Goal: Transaction & Acquisition: Purchase product/service

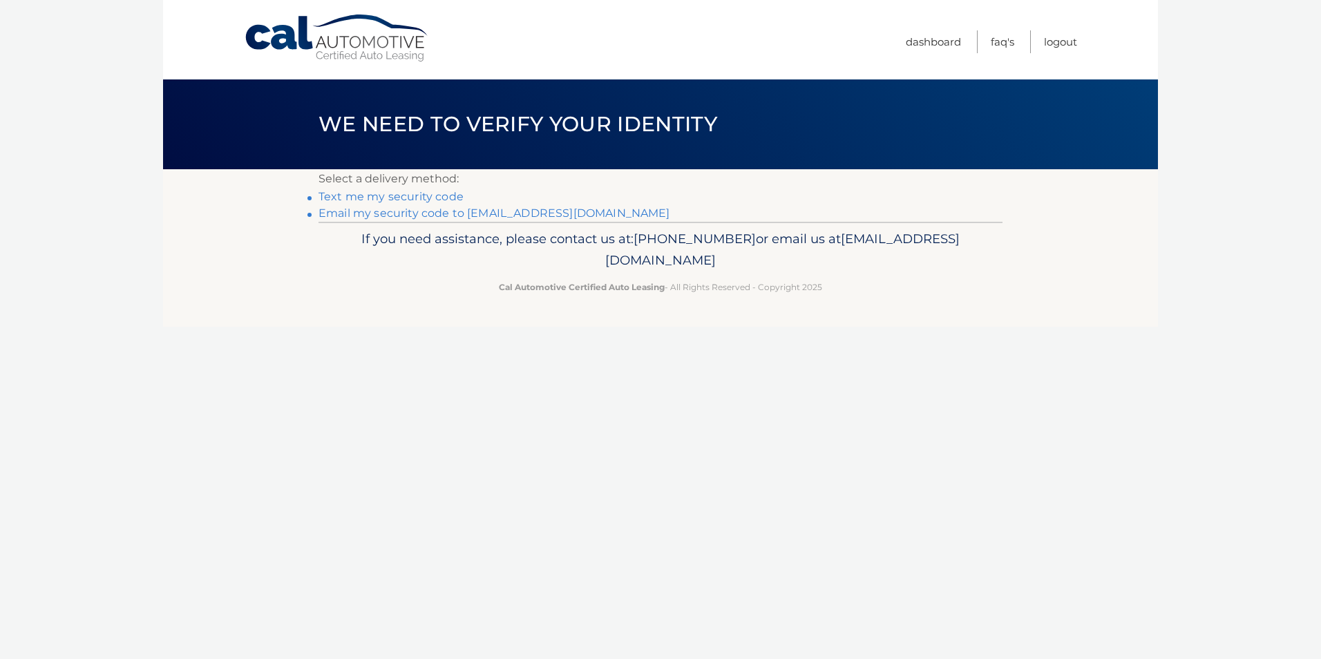
click at [349, 197] on link "Text me my security code" at bounding box center [390, 196] width 145 height 13
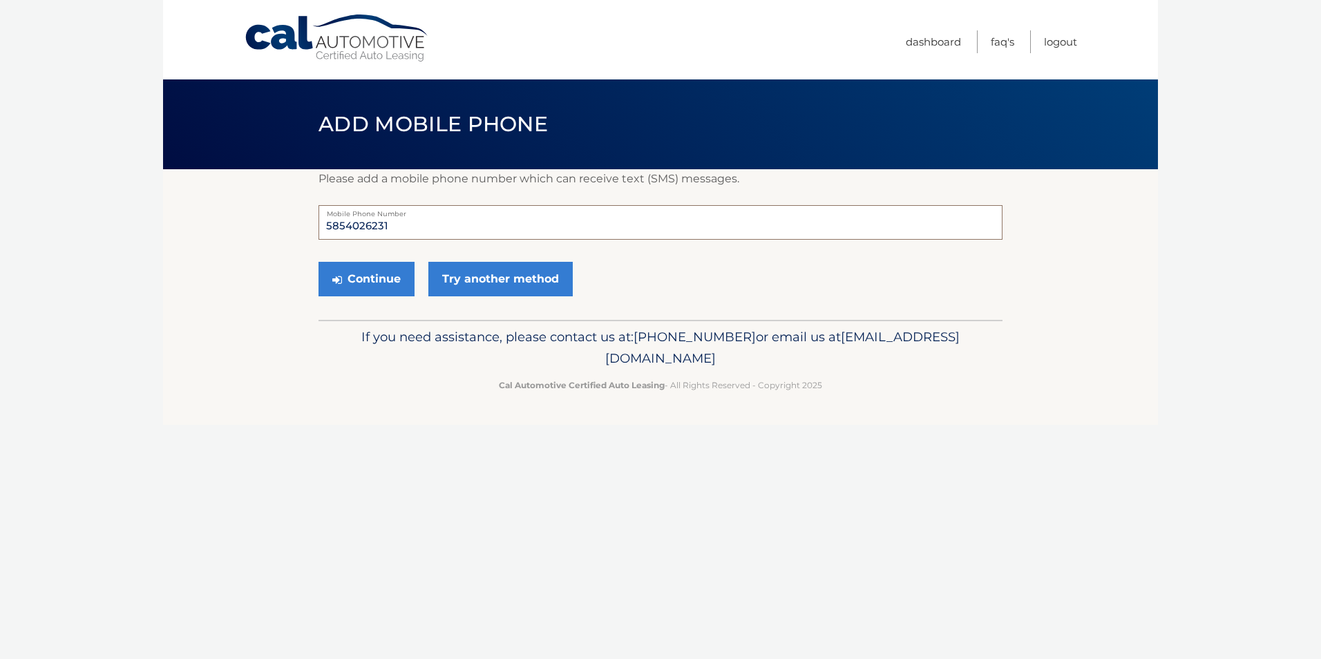
drag, startPoint x: 409, startPoint y: 222, endPoint x: 321, endPoint y: 219, distance: 87.8
click at [321, 219] on input "5854026231" at bounding box center [660, 222] width 684 height 35
type input "5852676786"
click at [360, 280] on button "Continue" at bounding box center [366, 279] width 96 height 35
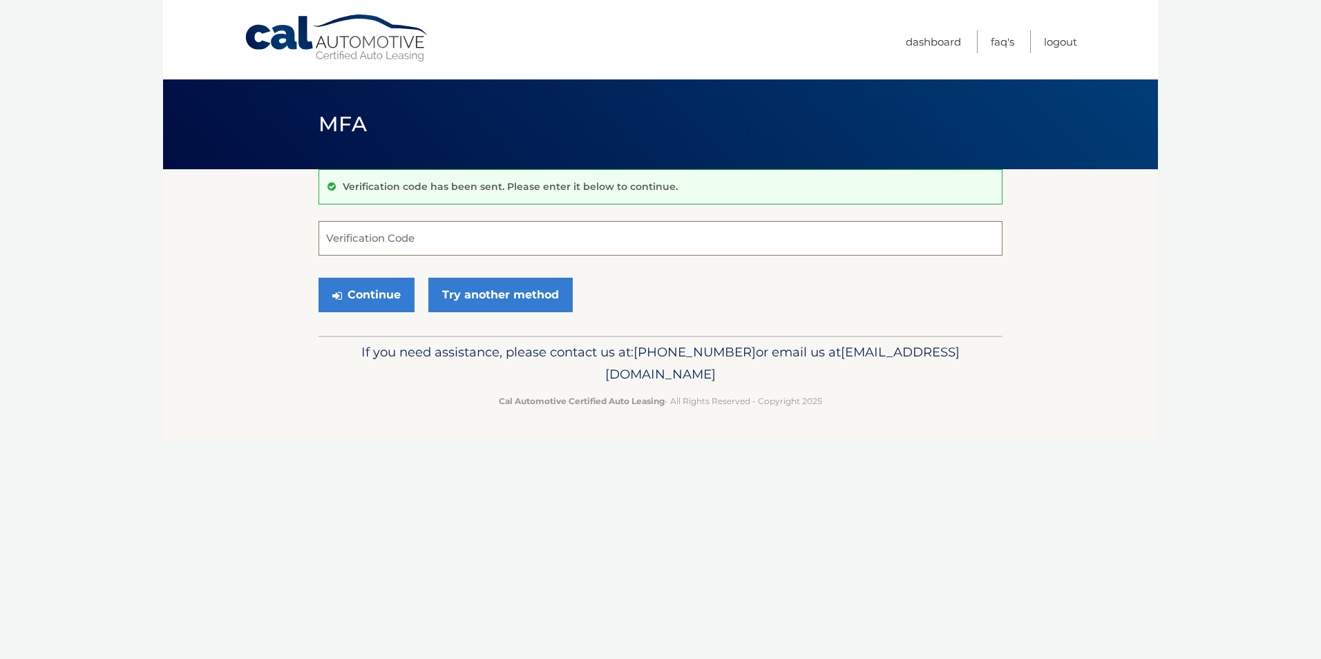
click at [398, 237] on input "Verification Code" at bounding box center [660, 238] width 684 height 35
type input "761455"
click at [368, 290] on button "Continue" at bounding box center [366, 295] width 96 height 35
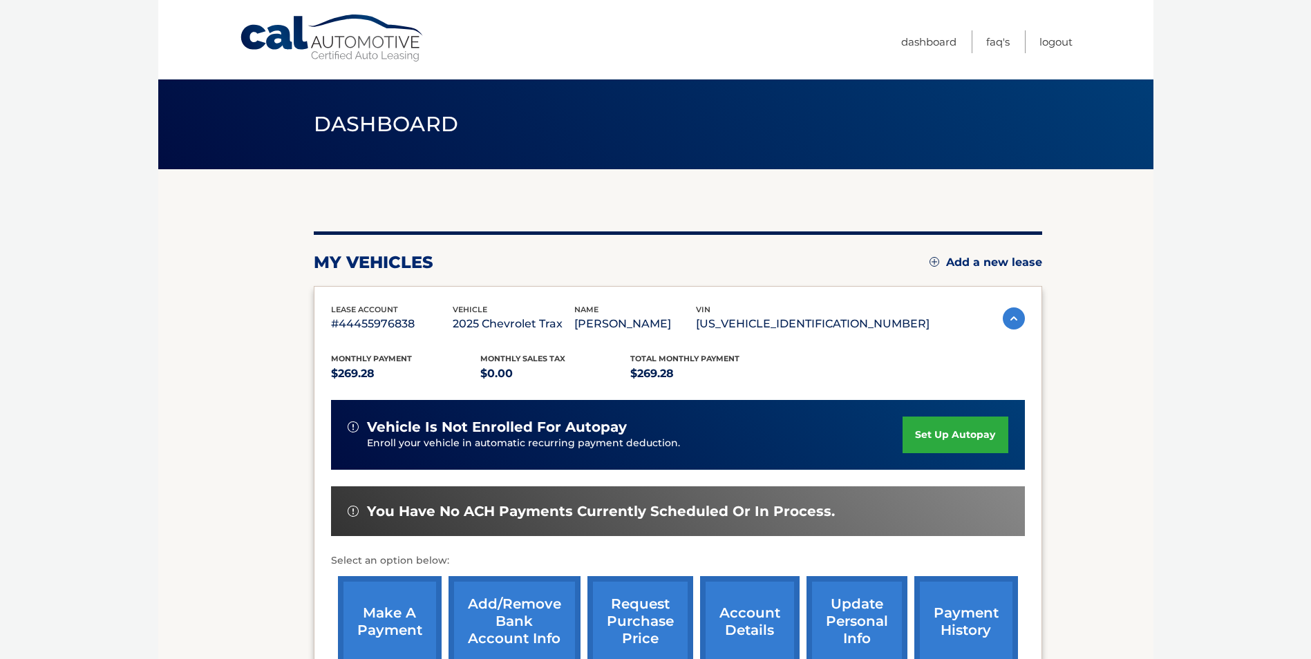
click at [946, 260] on link "Add a new lease" at bounding box center [985, 263] width 113 height 14
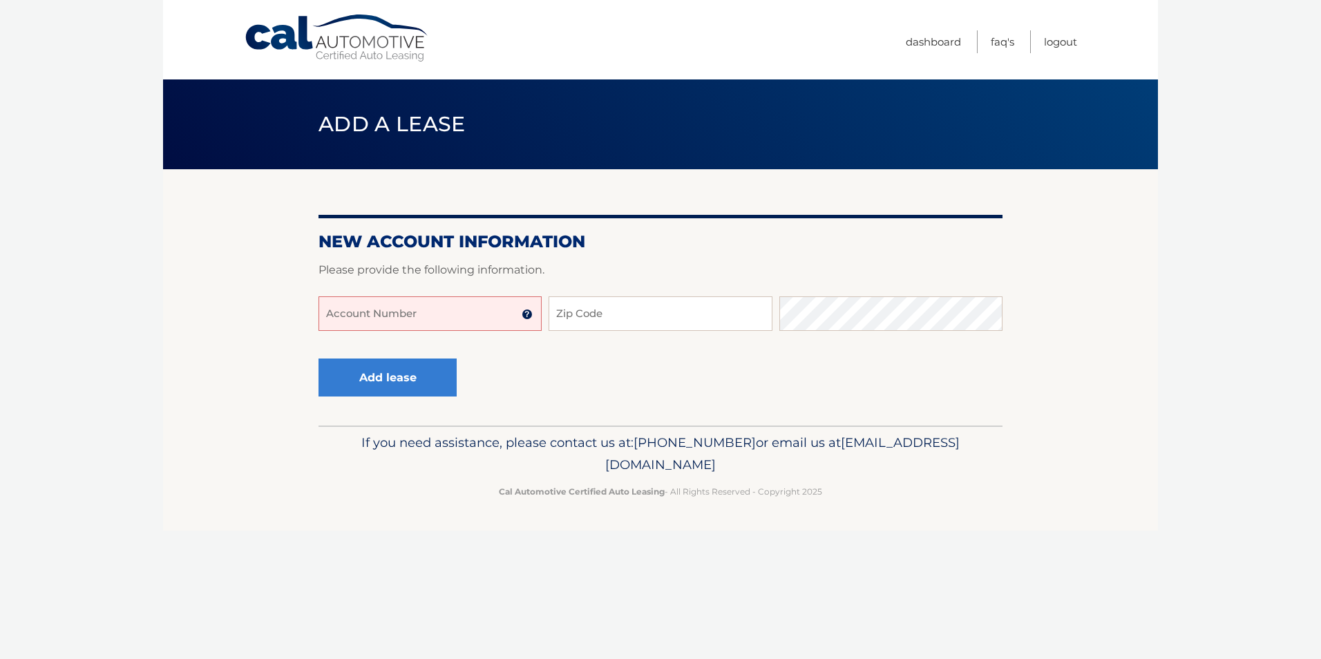
click at [486, 322] on input "Account Number" at bounding box center [429, 313] width 223 height 35
type input "44455986078"
drag, startPoint x: 406, startPoint y: 321, endPoint x: 290, endPoint y: 315, distance: 116.2
click at [290, 314] on section "New Account Information Please provide the following information. 44455986078 A…" at bounding box center [660, 297] width 995 height 256
type input "44455986078"
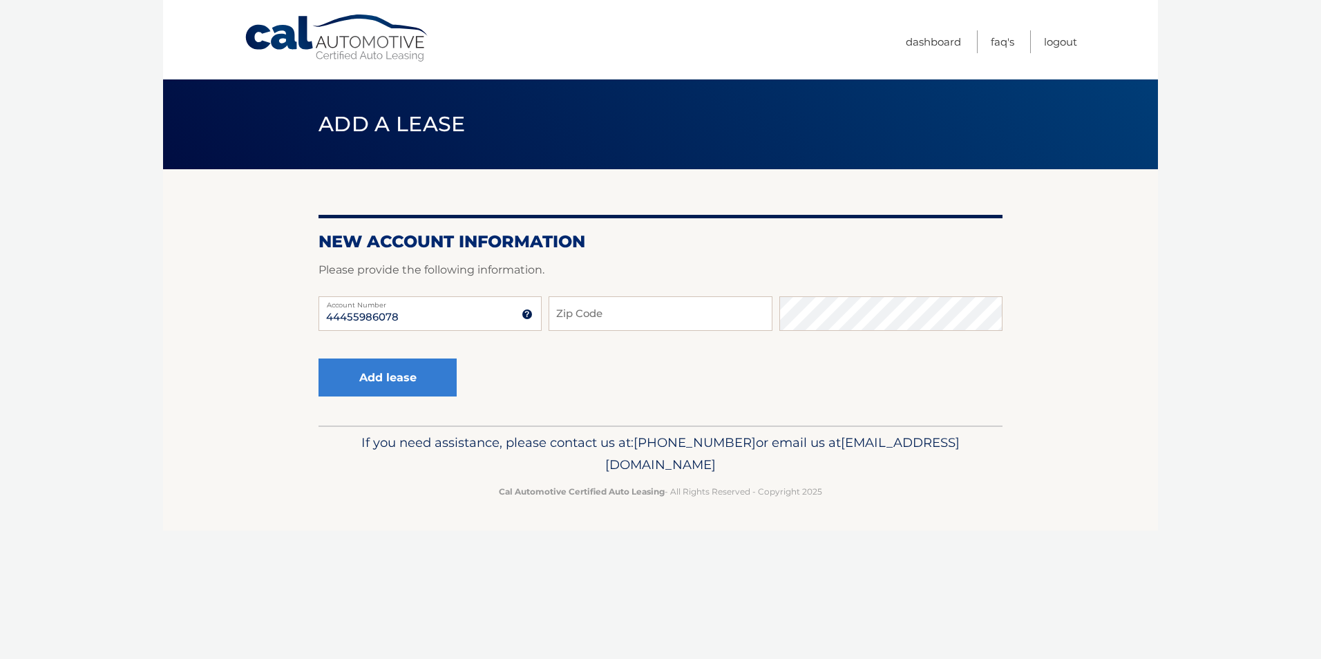
click at [529, 313] on img at bounding box center [527, 314] width 11 height 11
click at [524, 313] on img at bounding box center [527, 314] width 11 height 11
click at [596, 308] on input "Zip Code" at bounding box center [660, 313] width 223 height 35
type input "14580"
click at [408, 373] on button "Add lease" at bounding box center [387, 378] width 138 height 38
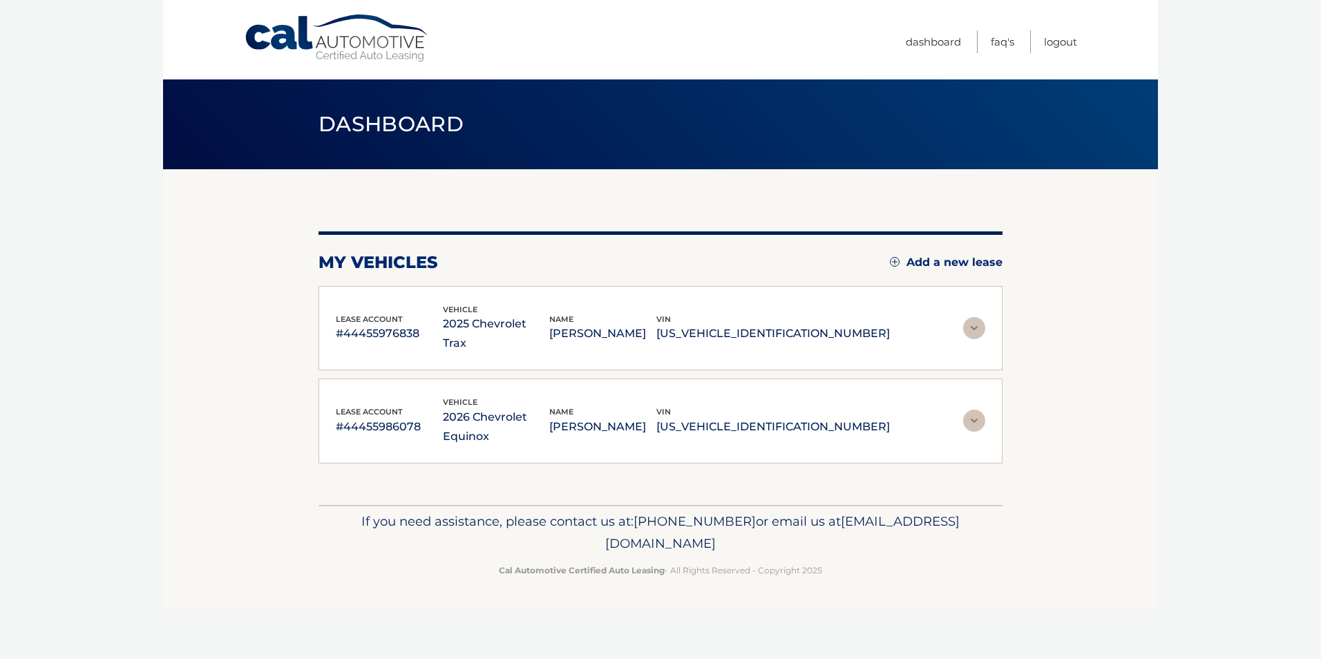
click at [967, 410] on img at bounding box center [974, 421] width 22 height 22
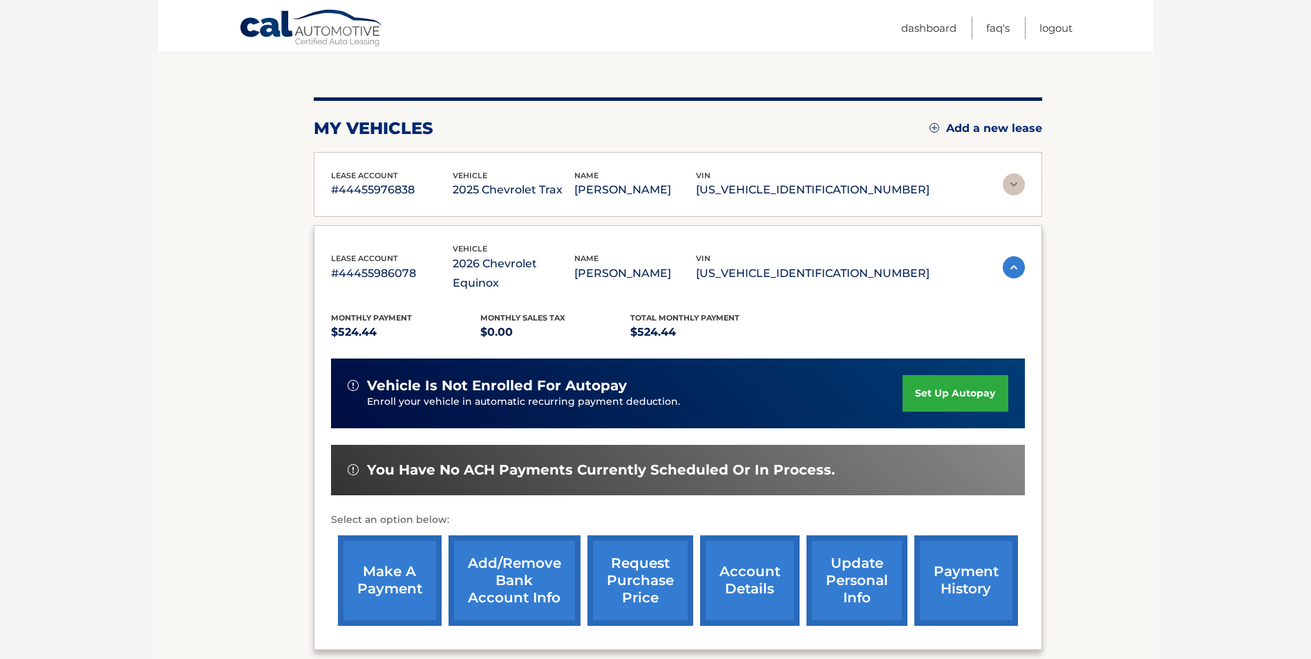
scroll to position [138, 0]
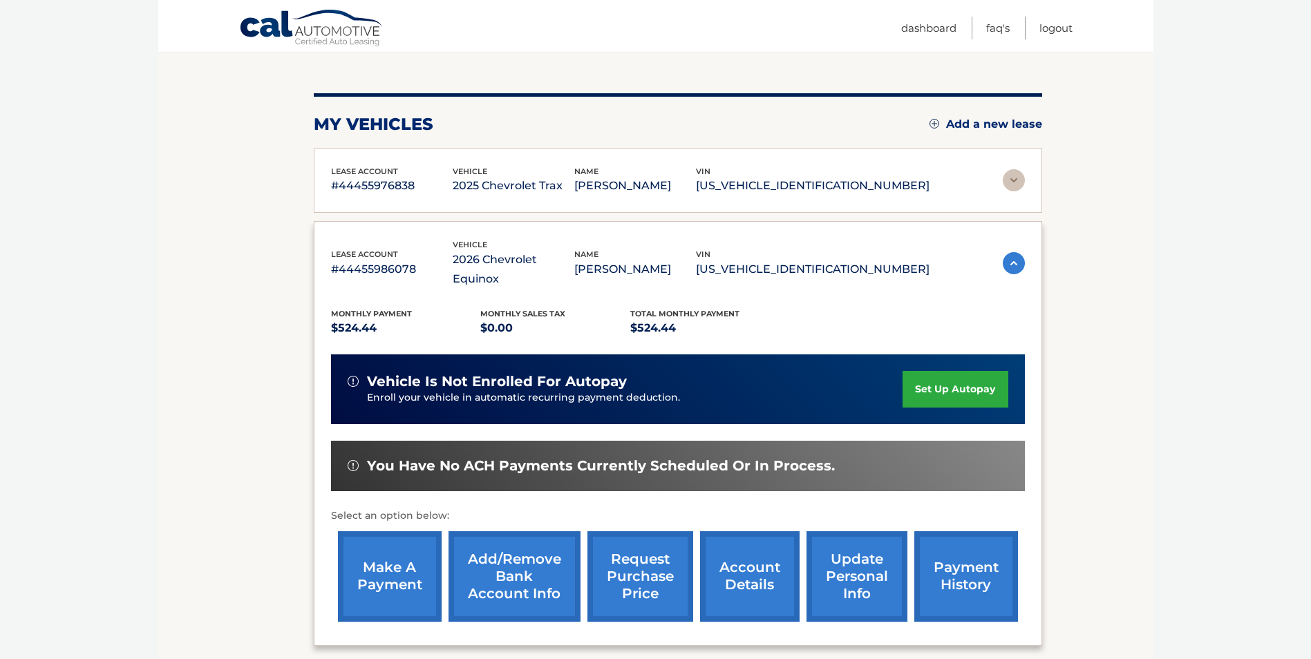
click at [394, 569] on link "make a payment" at bounding box center [390, 576] width 104 height 91
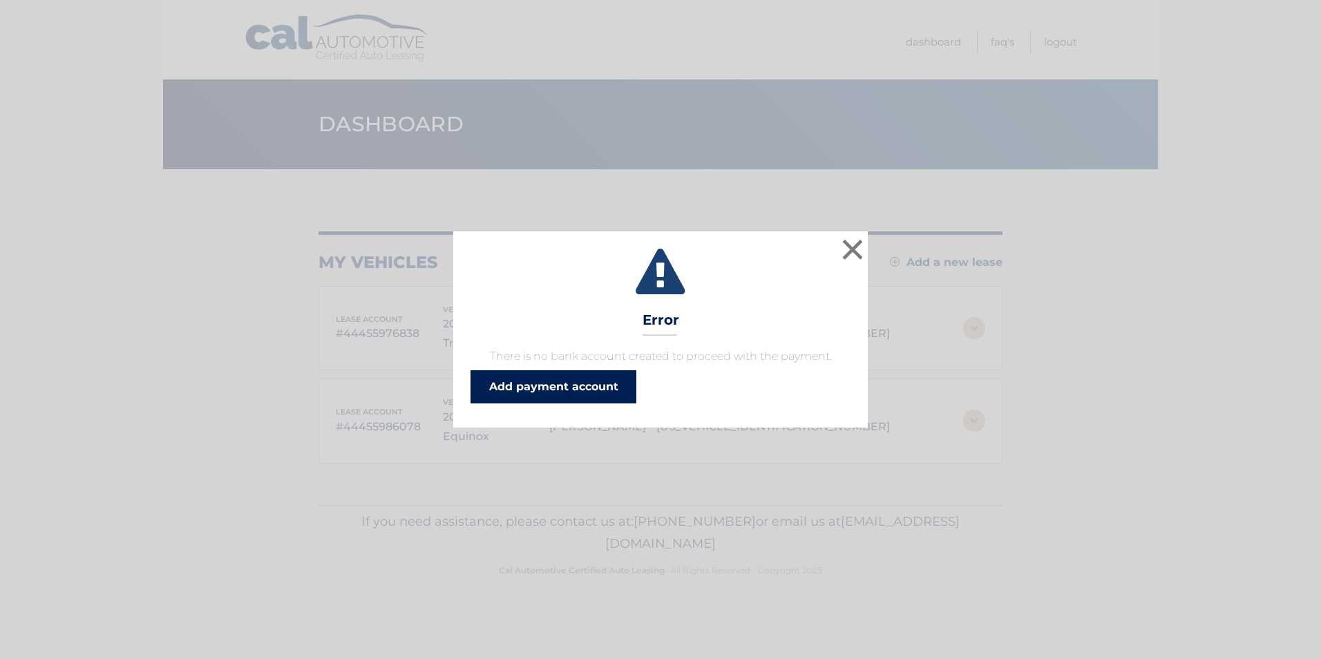
click at [546, 386] on link "Add payment account" at bounding box center [553, 386] width 166 height 33
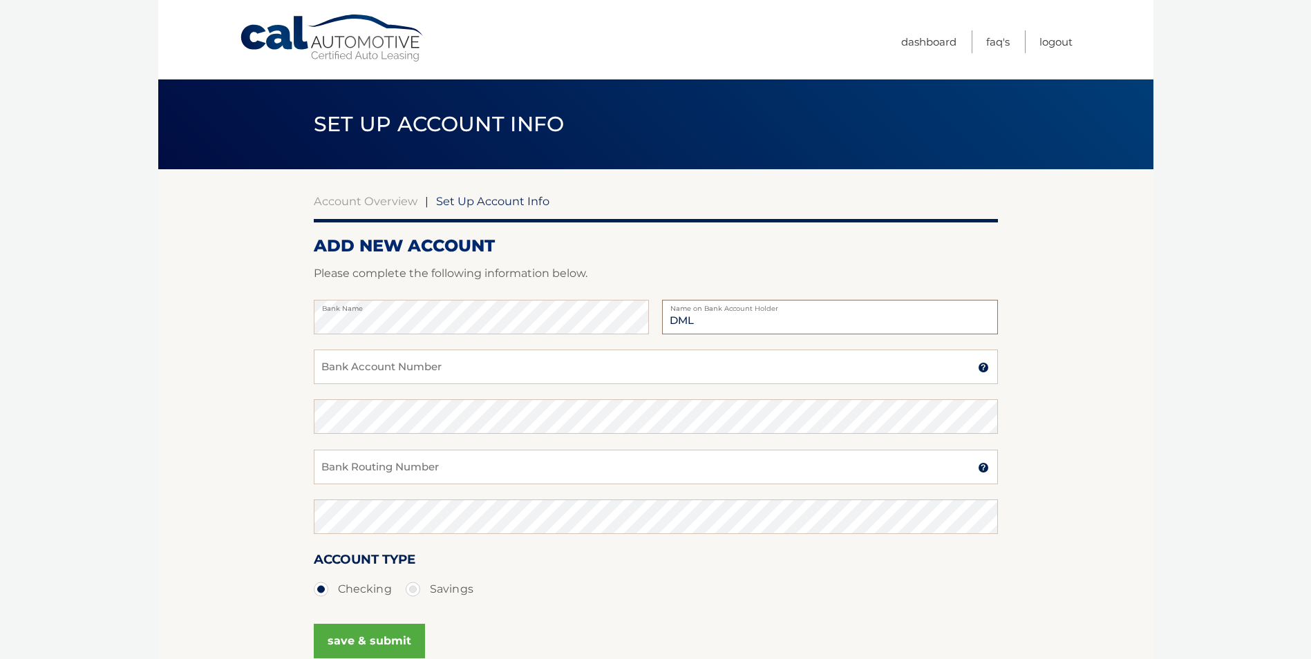
type input "DML"
click at [446, 374] on input "Bank Account Number" at bounding box center [656, 367] width 684 height 35
type input "022000046"
click at [427, 466] on input "Bank Routing Number" at bounding box center [656, 467] width 684 height 35
type input "8891490412"
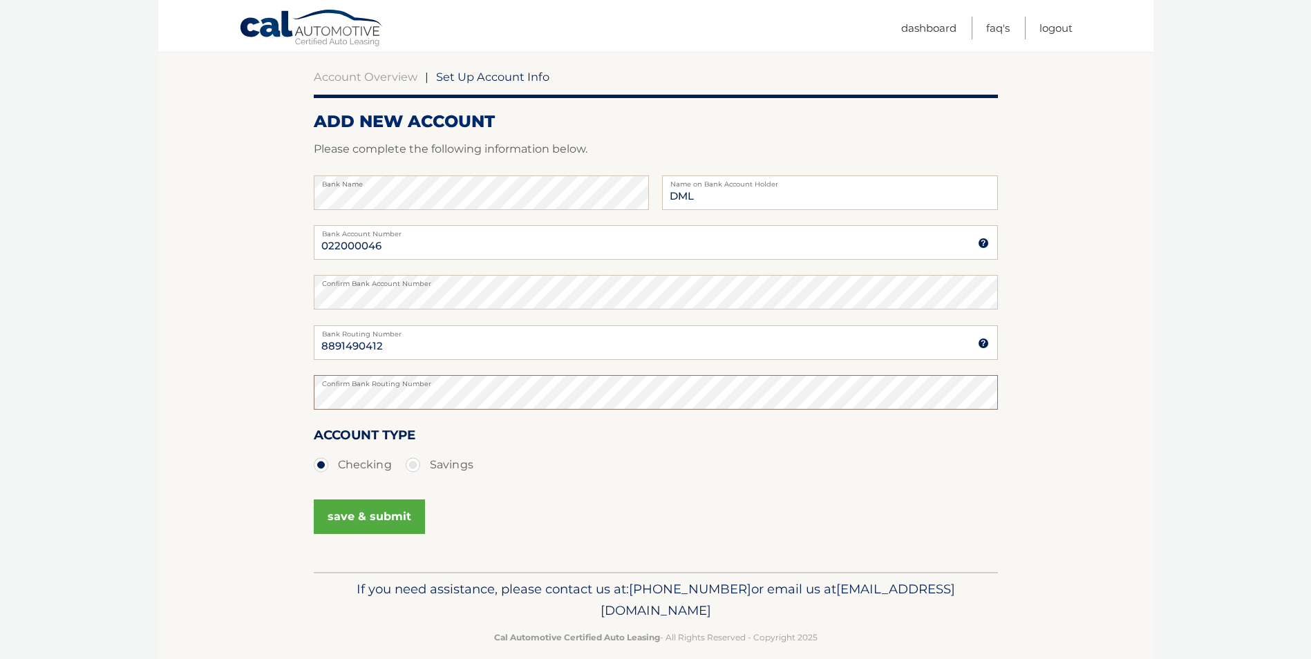
scroll to position [142, 0]
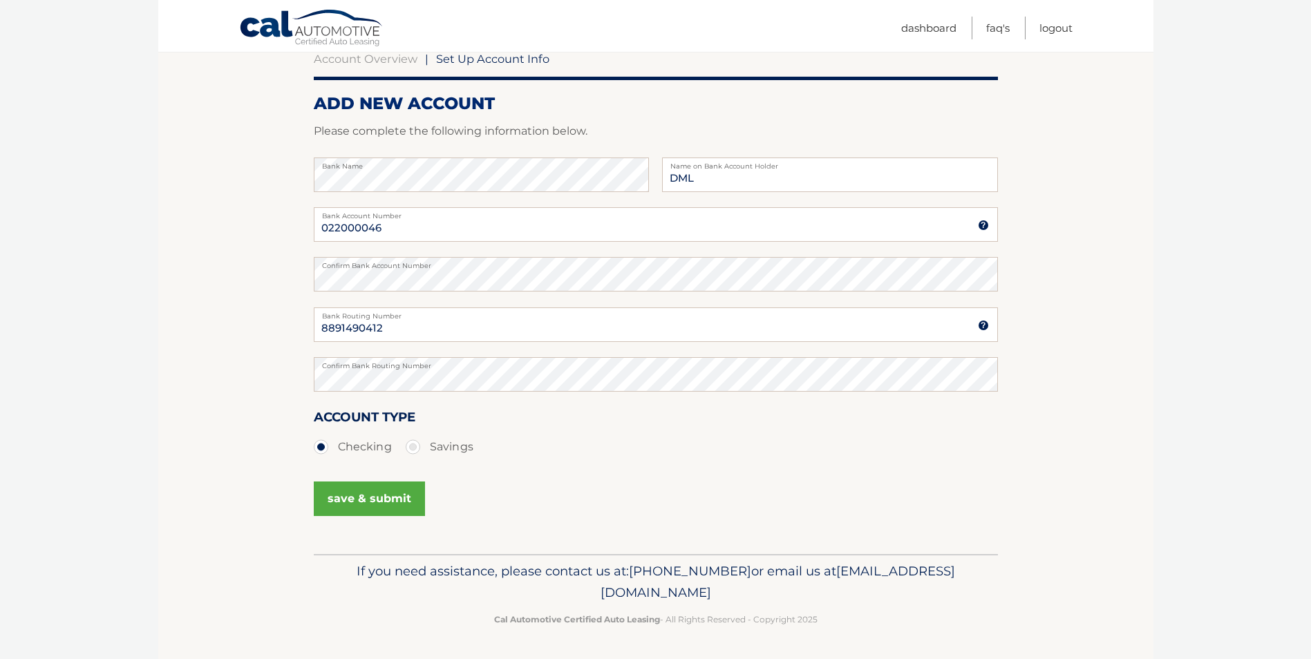
click at [348, 497] on button "save & submit" at bounding box center [369, 499] width 111 height 35
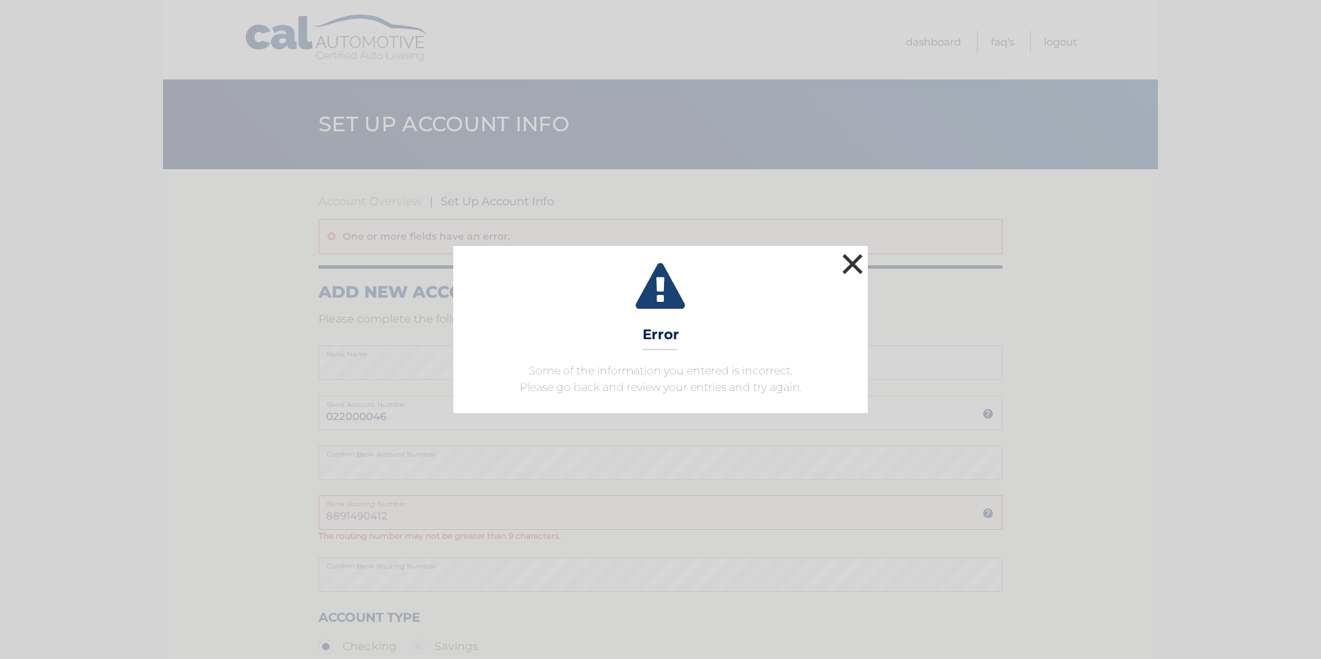
click at [853, 264] on button "×" at bounding box center [853, 264] width 28 height 28
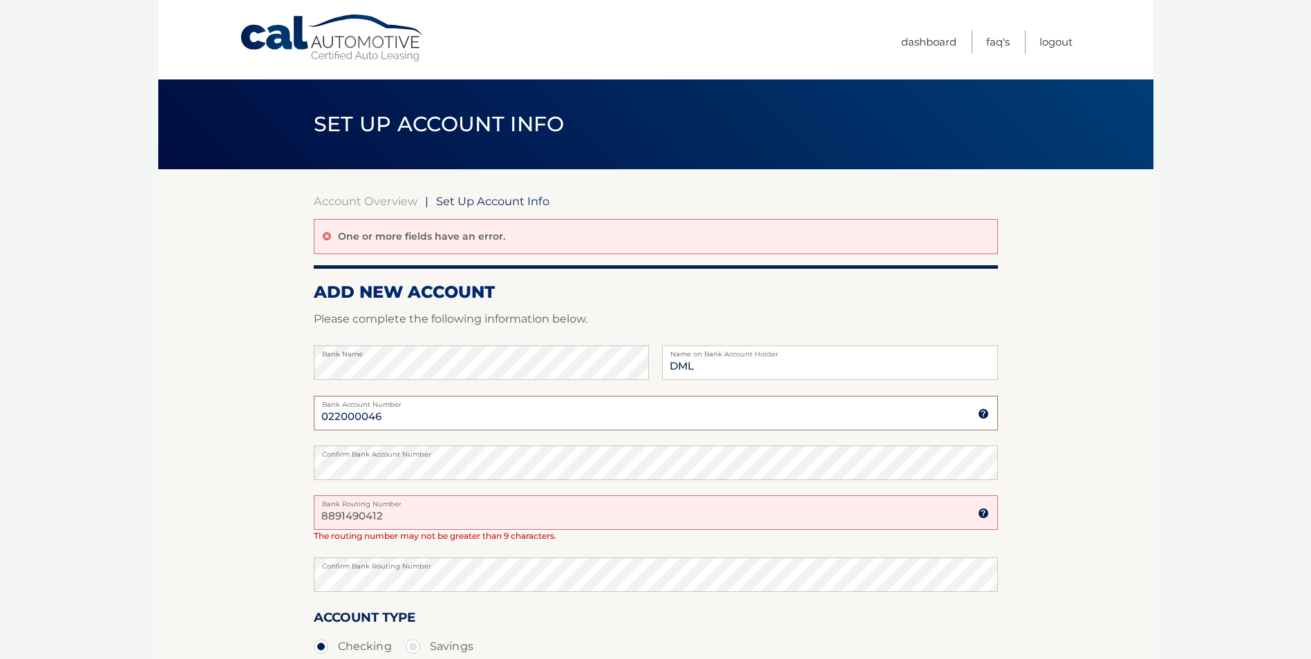
drag, startPoint x: 390, startPoint y: 417, endPoint x: 294, endPoint y: 415, distance: 96.0
click at [294, 415] on section "Account Overview | Set Up Account Info One or more fields have an error. ADD NE…" at bounding box center [655, 461] width 995 height 585
type input "8891490412"
drag, startPoint x: 397, startPoint y: 514, endPoint x: 302, endPoint y: 508, distance: 94.9
click at [302, 508] on section "Account Overview | Set Up Account Info One or more fields have an error. ADD NE…" at bounding box center [655, 461] width 995 height 585
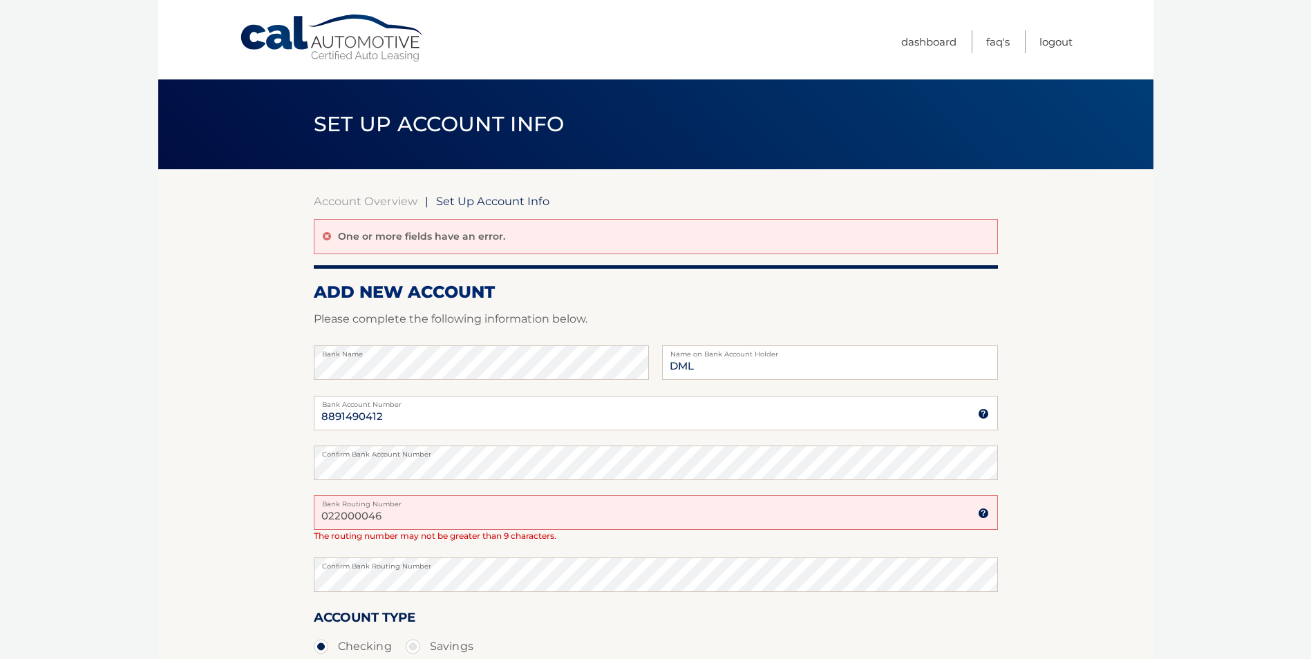
type input "022000046"
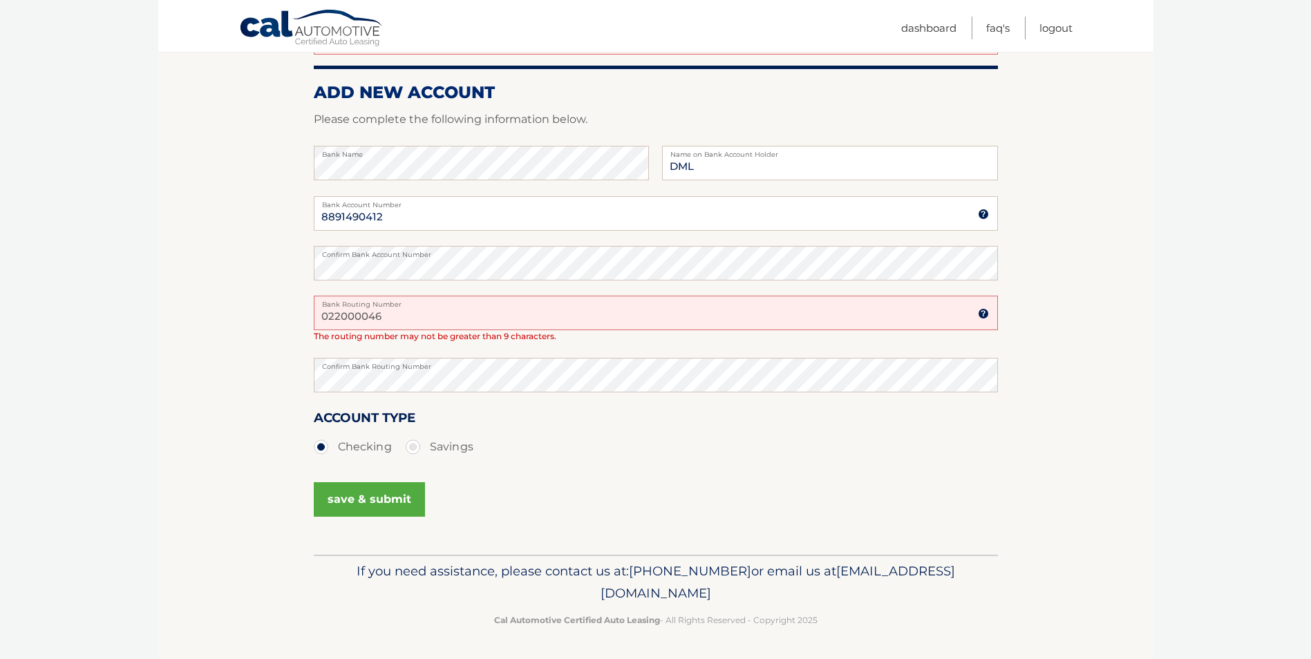
drag, startPoint x: 390, startPoint y: 317, endPoint x: 286, endPoint y: 302, distance: 104.7
click at [310, 310] on section "Account Overview | Set Up Account Info One or more fields have an error. ADD NE…" at bounding box center [655, 262] width 995 height 585
type input "022000046"
click at [367, 496] on button "save & submit" at bounding box center [369, 499] width 111 height 35
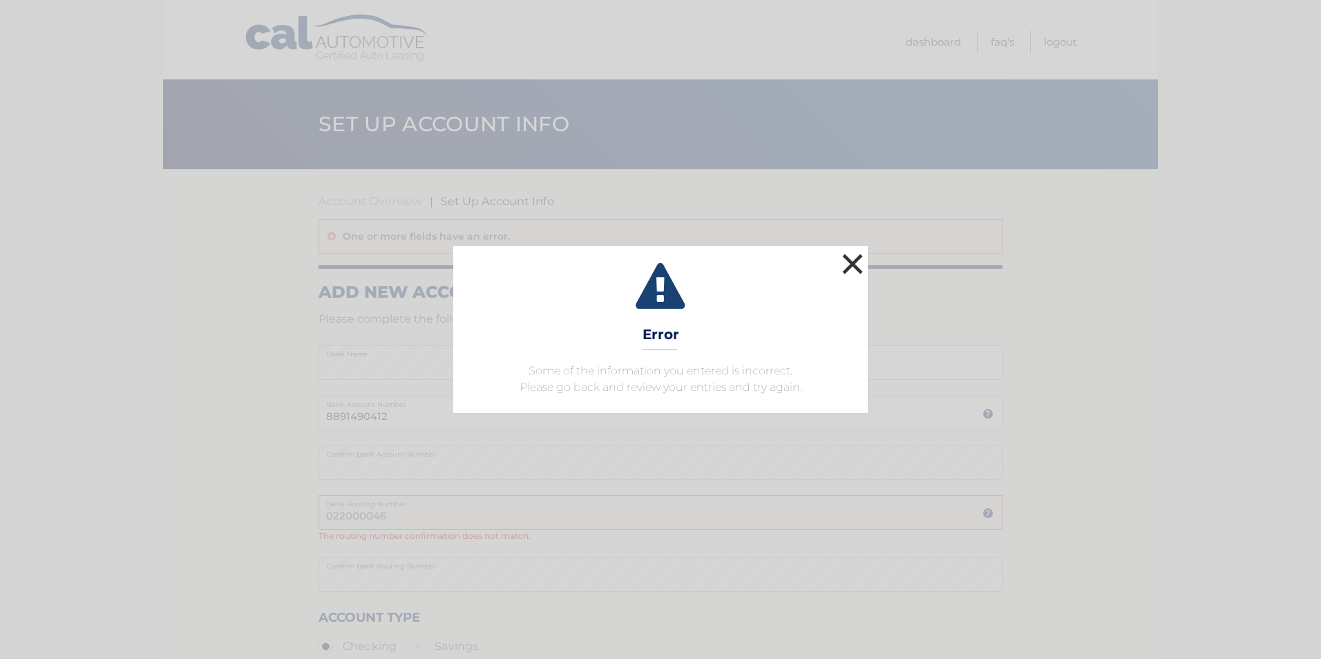
click at [852, 260] on button "×" at bounding box center [853, 264] width 28 height 28
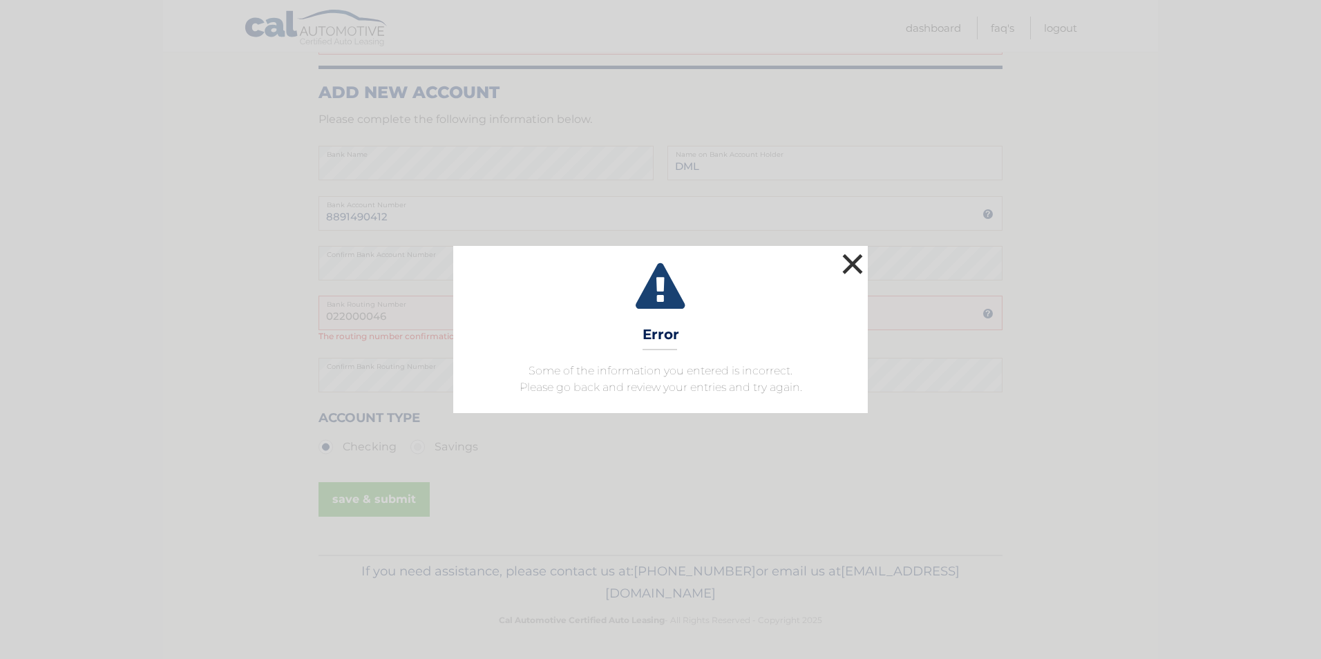
click at [850, 266] on button "×" at bounding box center [853, 264] width 28 height 28
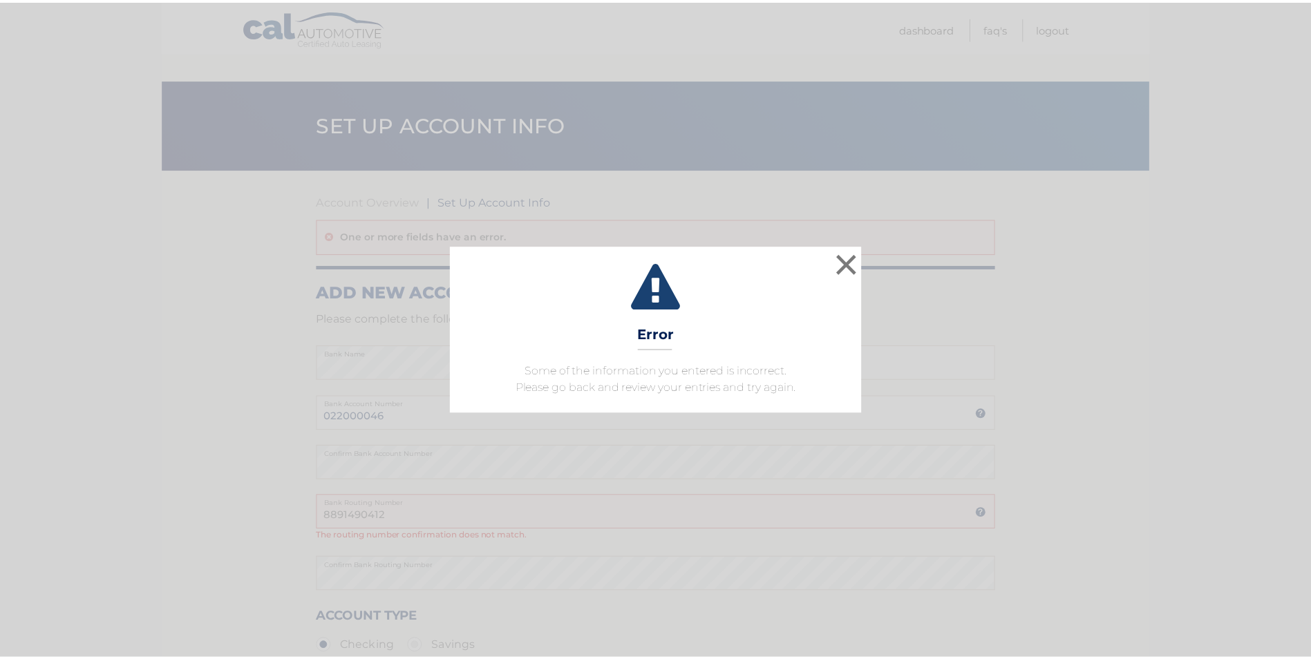
scroll to position [142, 0]
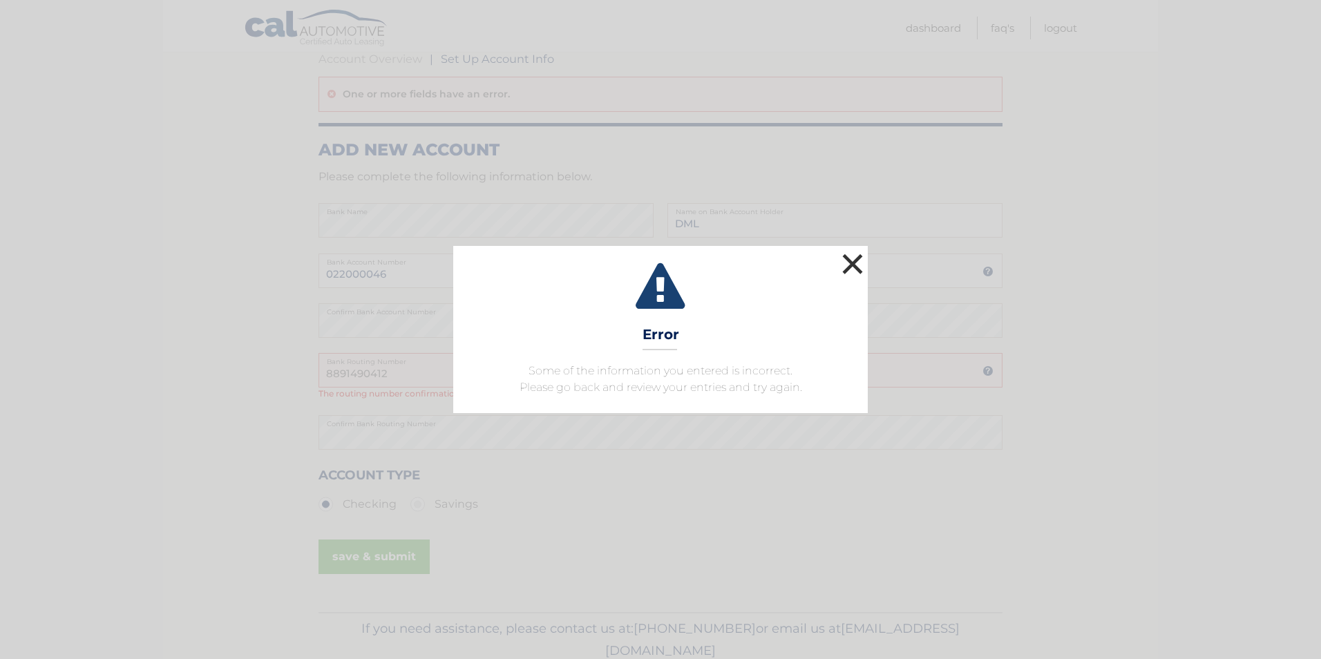
click at [844, 266] on button "×" at bounding box center [853, 264] width 28 height 28
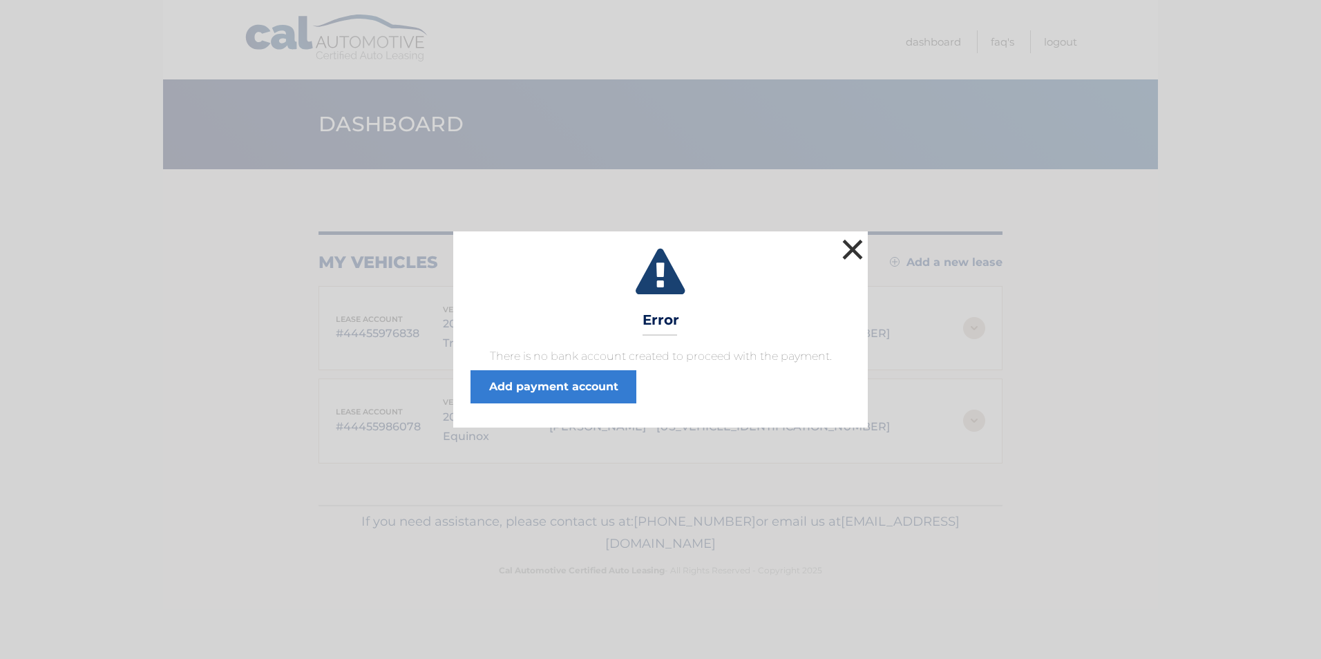
drag, startPoint x: 854, startPoint y: 241, endPoint x: 846, endPoint y: 237, distance: 9.3
click at [850, 240] on button "×" at bounding box center [853, 250] width 28 height 28
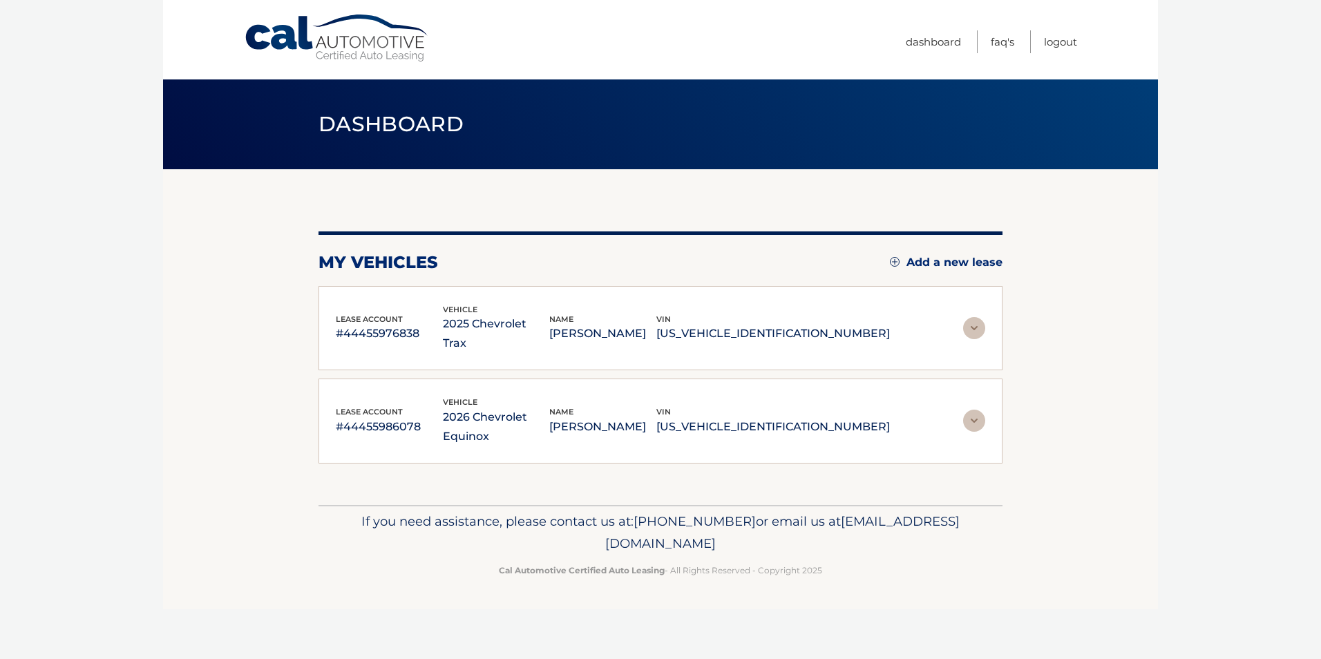
click at [973, 410] on img at bounding box center [974, 421] width 22 height 22
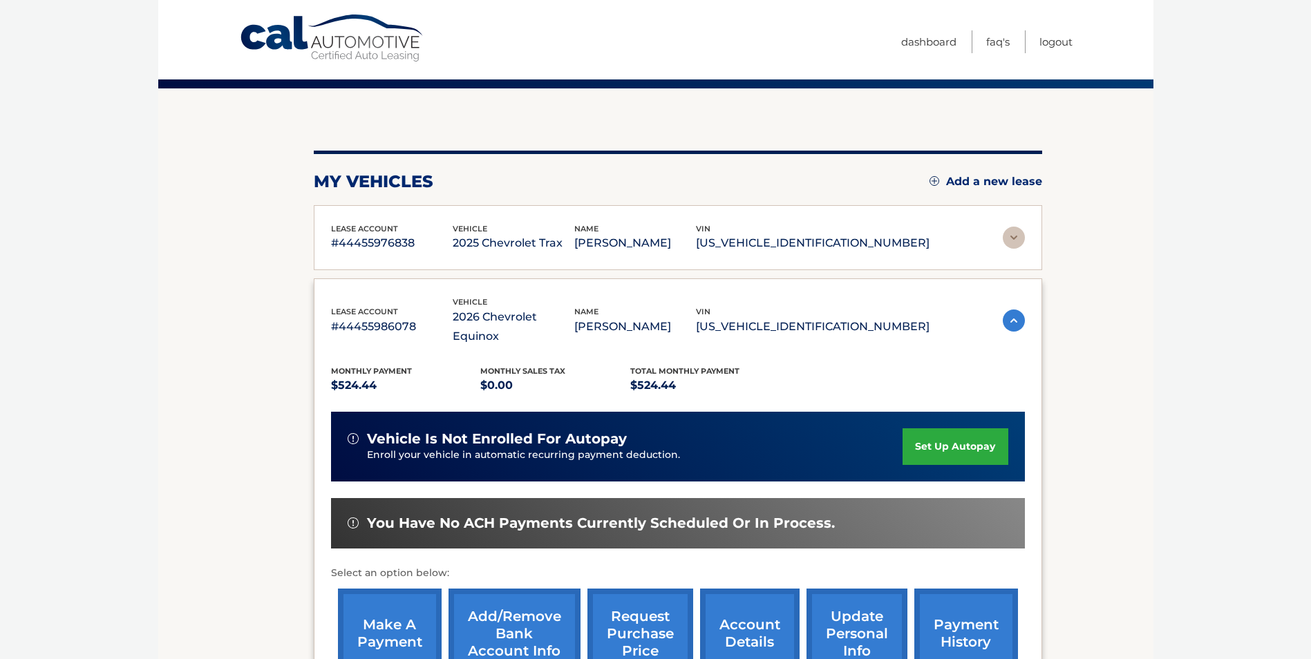
scroll to position [207, 0]
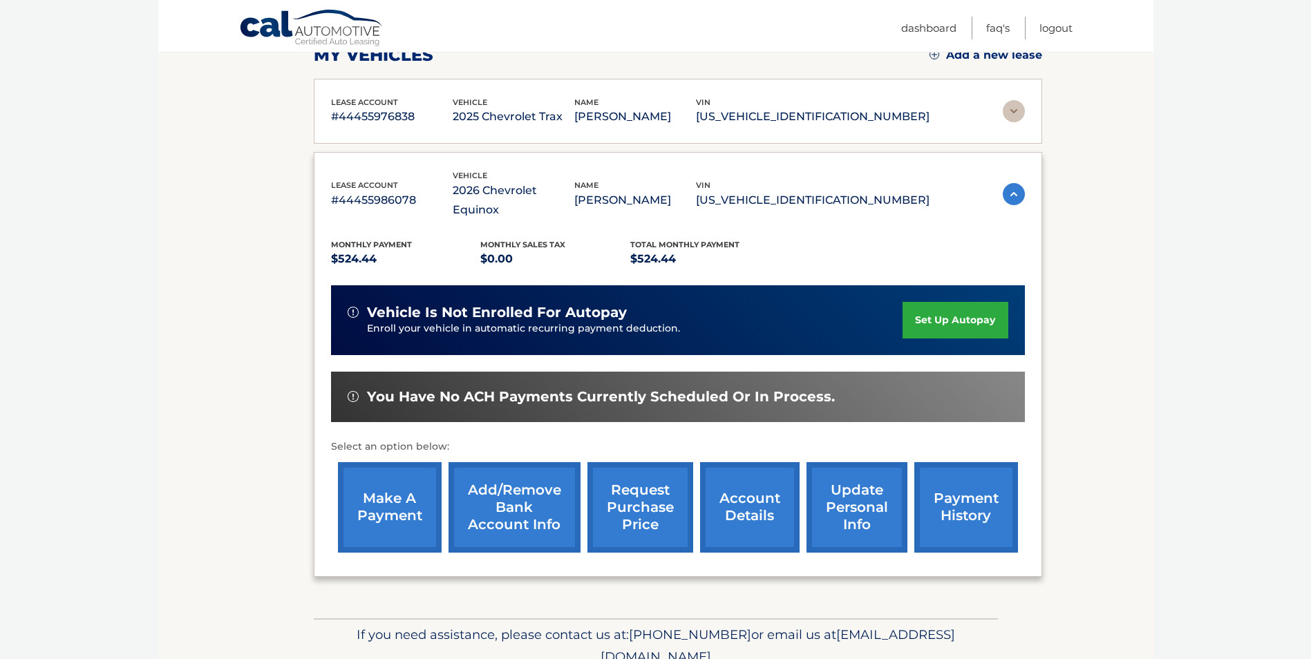
click at [504, 501] on link "Add/Remove bank account info" at bounding box center [514, 507] width 132 height 91
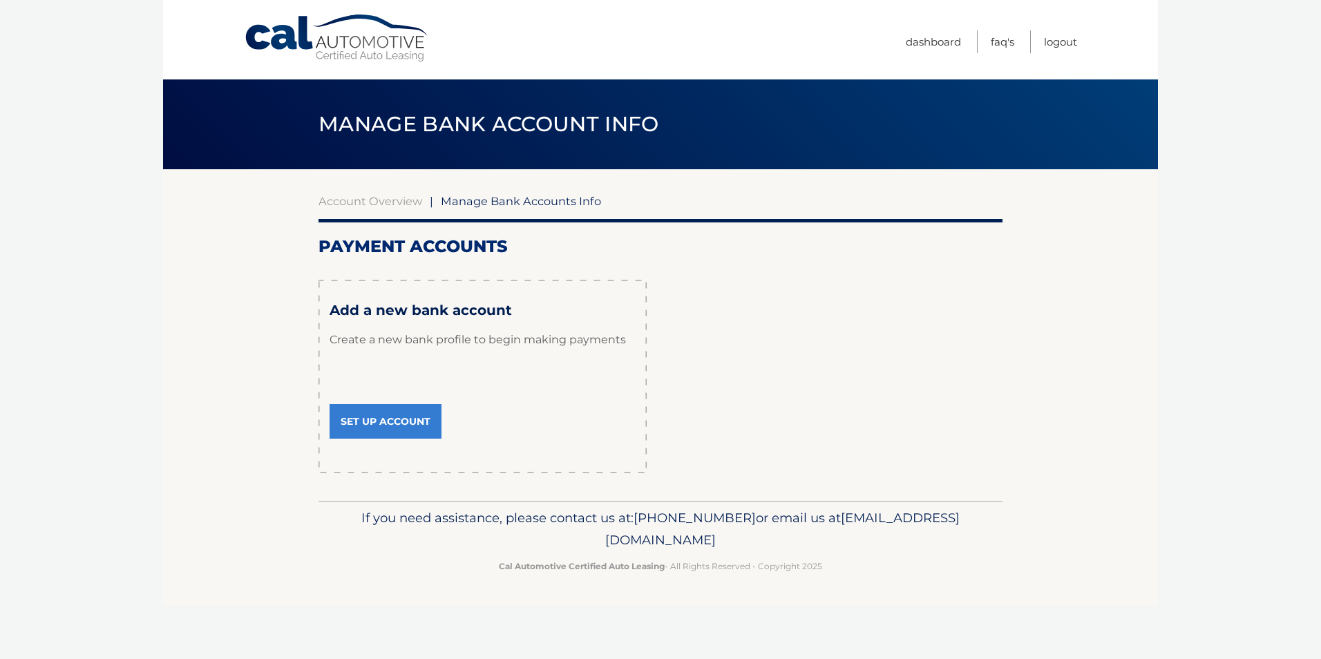
click at [379, 417] on link "Set Up Account" at bounding box center [386, 421] width 112 height 35
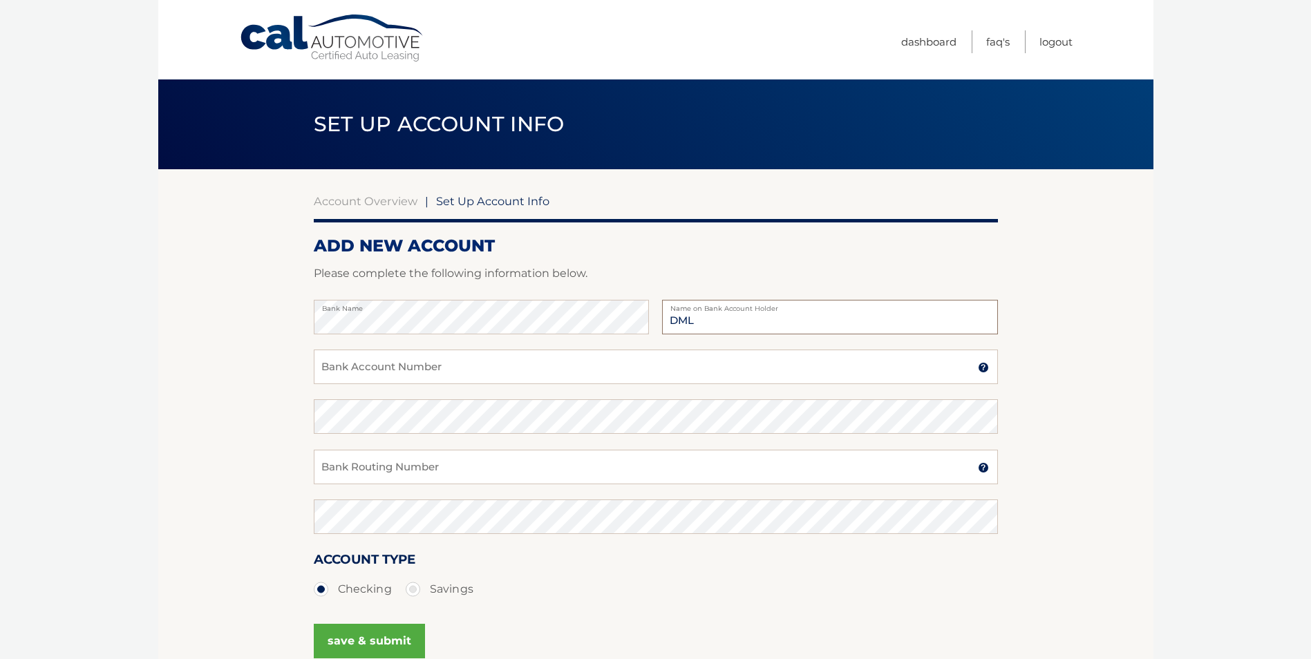
type input "DML"
click at [982, 365] on img at bounding box center [983, 367] width 11 height 11
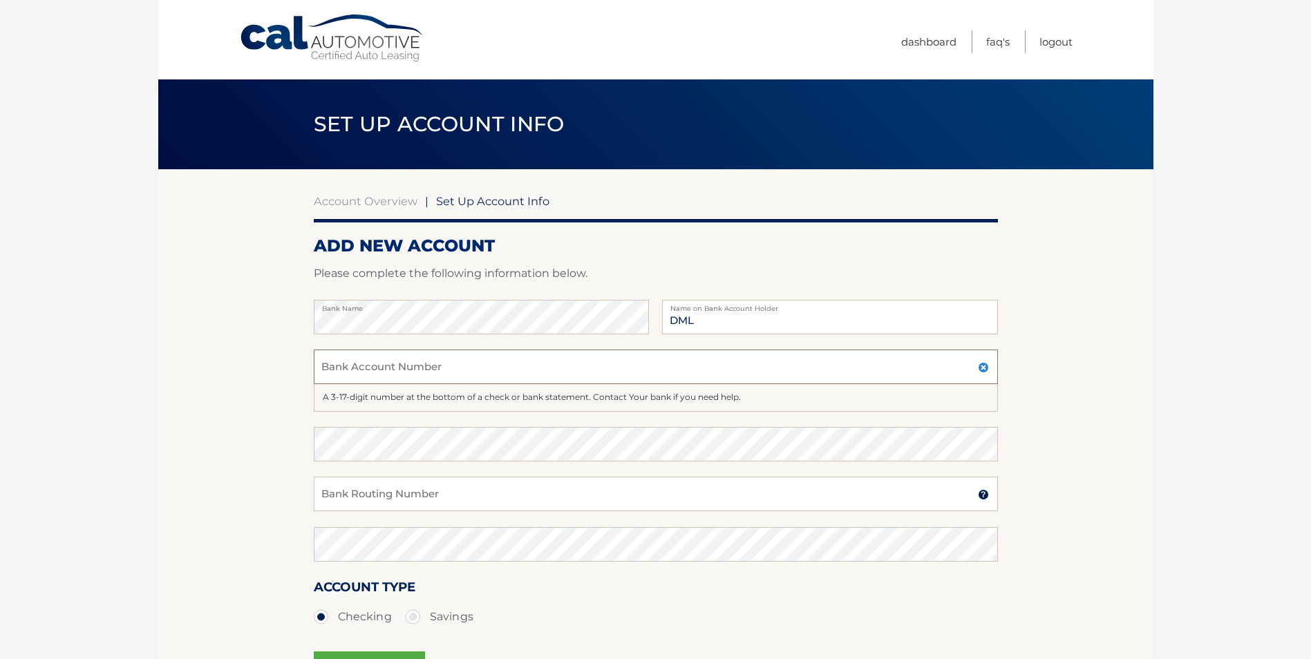
click at [400, 366] on input "Bank Account Number" at bounding box center [656, 367] width 684 height 35
type input "8891490412"
click at [376, 496] on input "Bank Routing Number" at bounding box center [656, 494] width 684 height 35
type input "022000046"
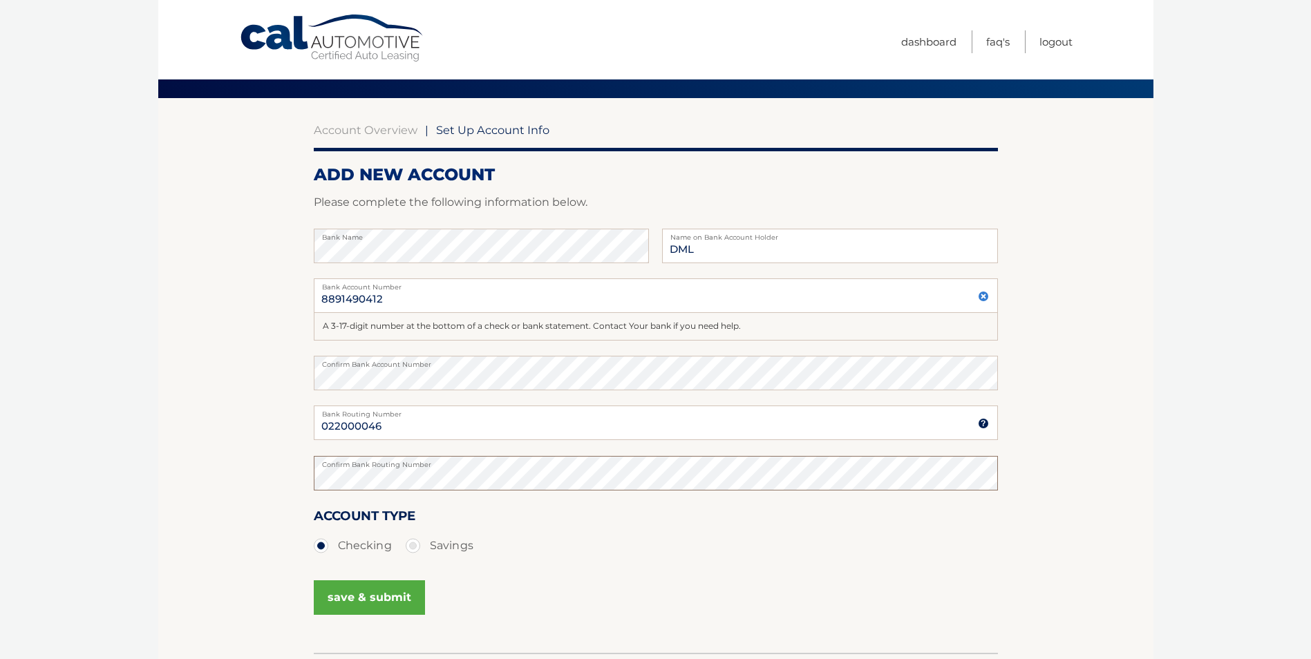
scroll to position [138, 0]
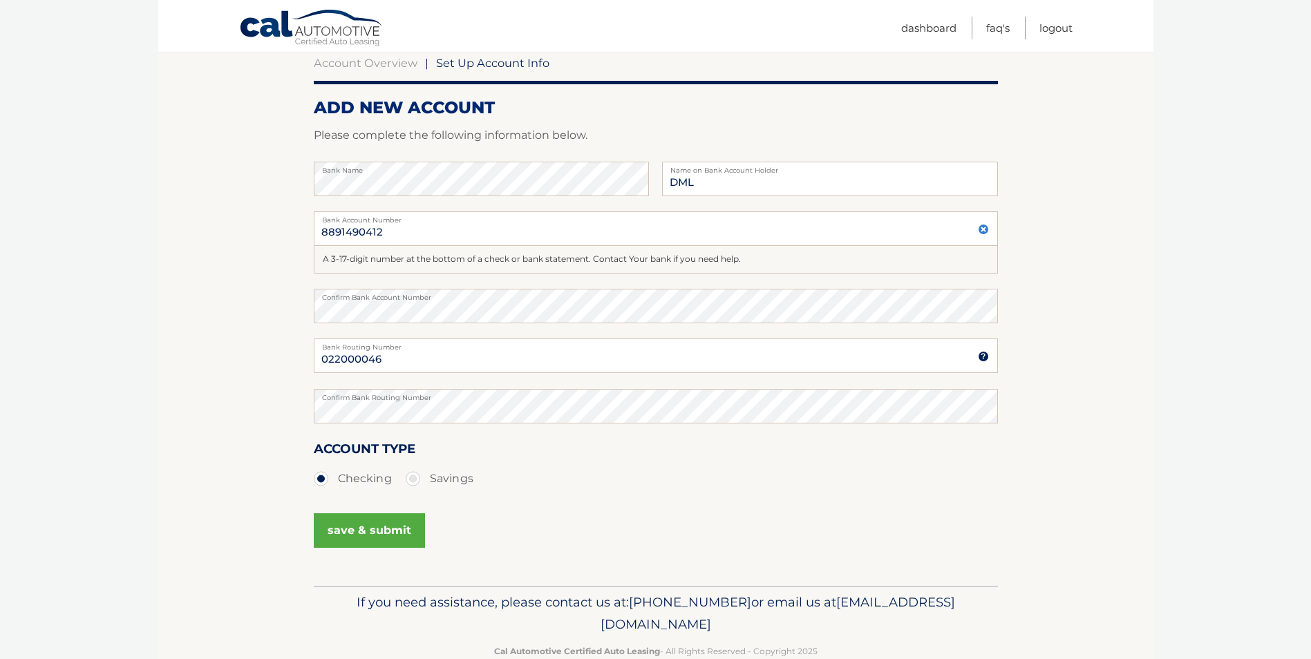
click at [357, 518] on button "save & submit" at bounding box center [369, 530] width 111 height 35
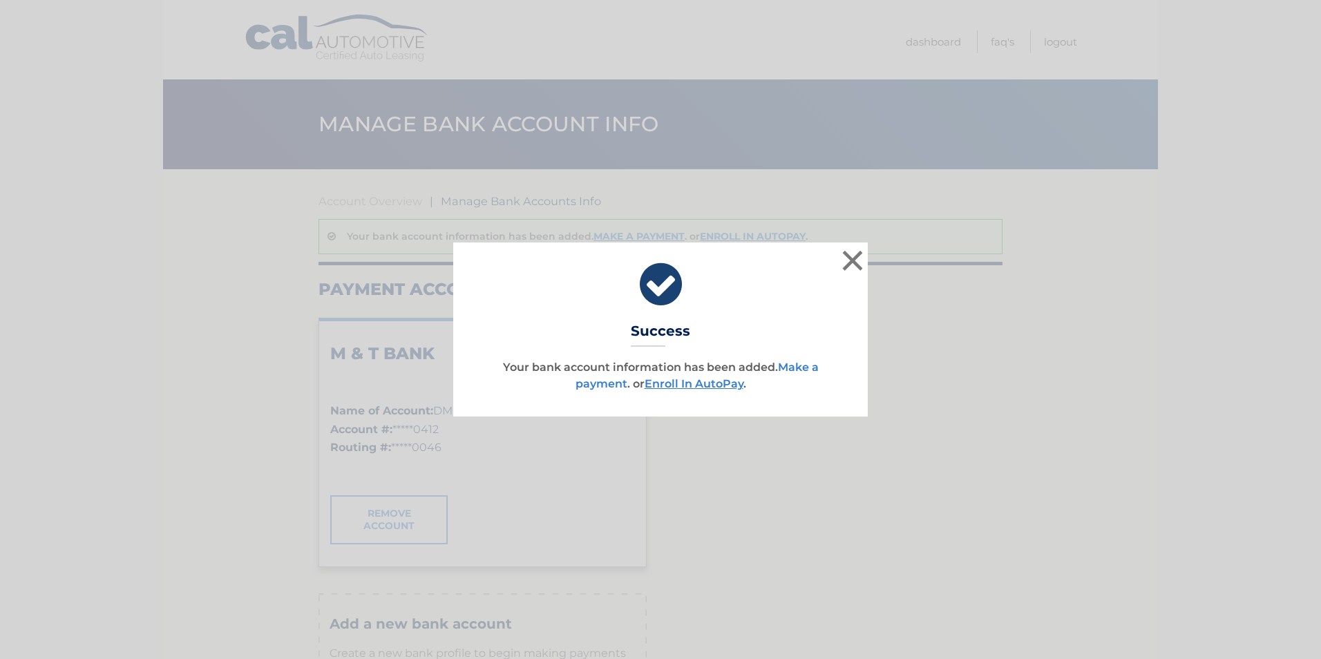
click at [793, 365] on link "Make a payment" at bounding box center [696, 376] width 243 height 30
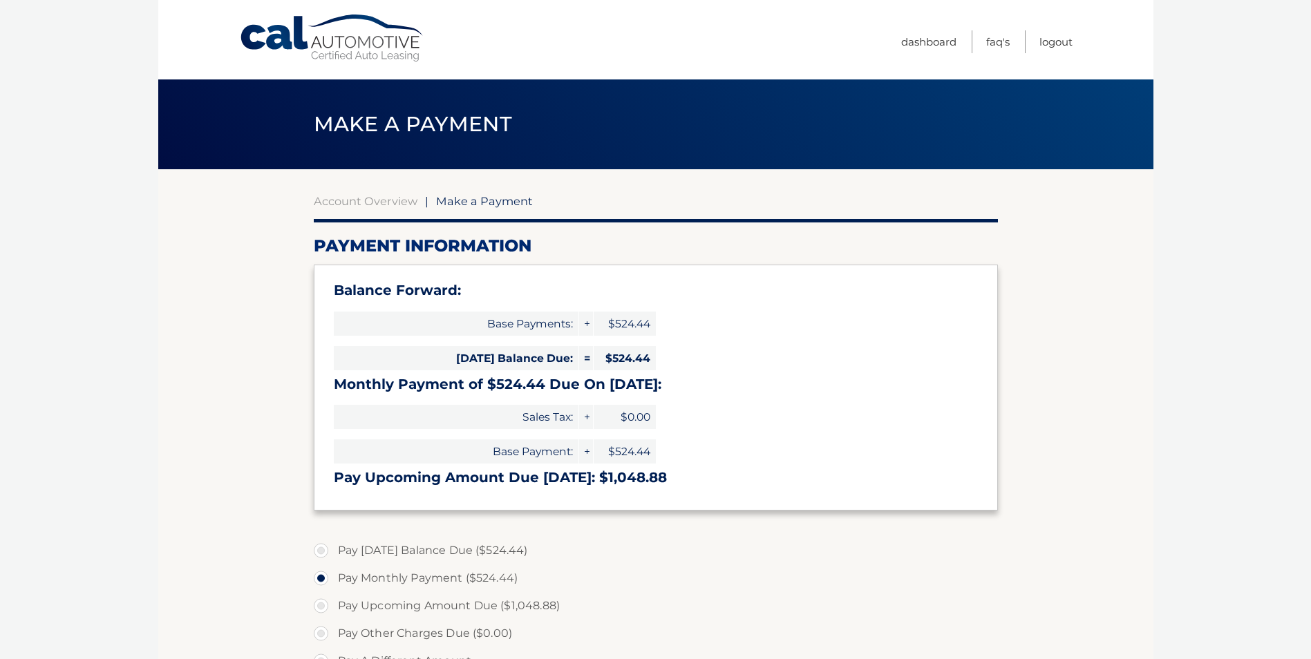
select select "ZGZlM2U2MzUtYzhkNC00NmIyLWI3ZjYtMjI4ZjNhY2I3YWNj"
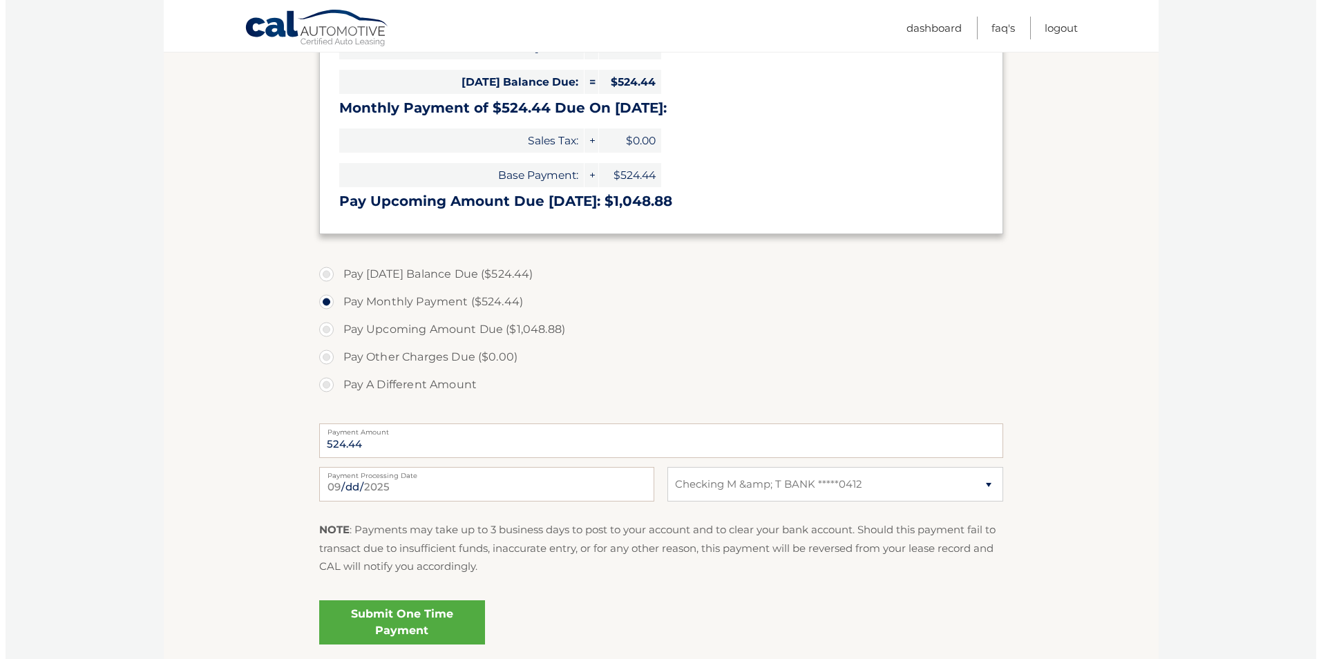
scroll to position [345, 0]
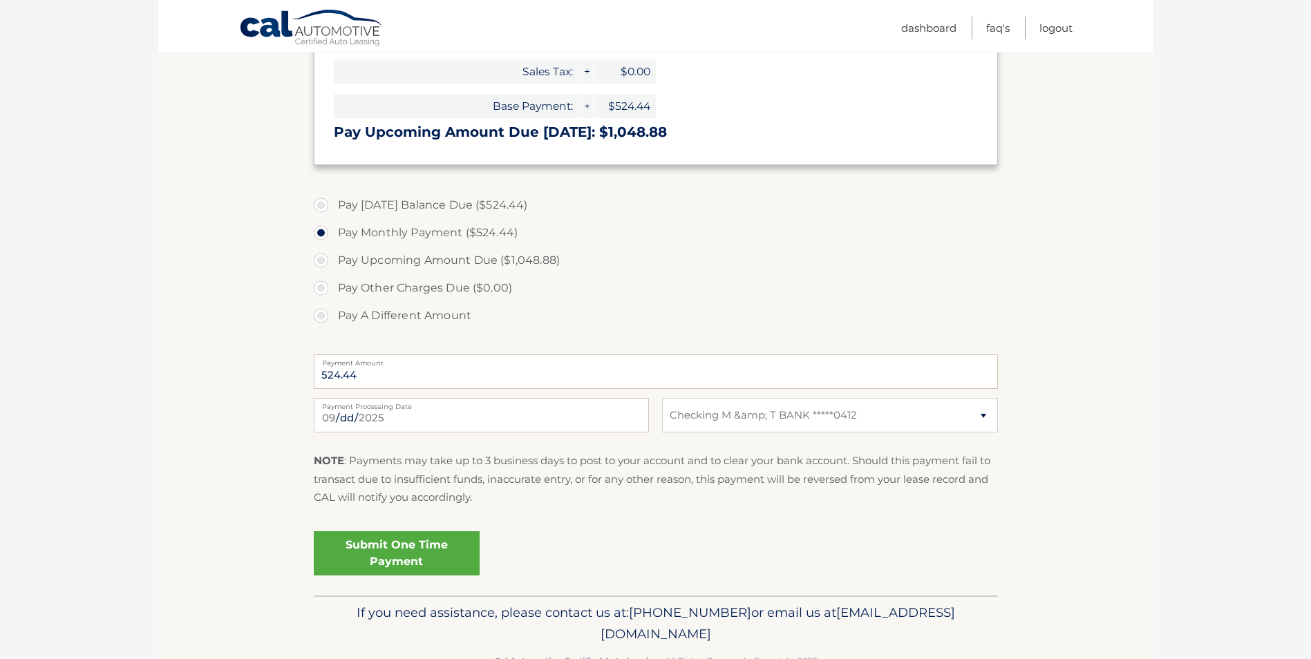
click at [401, 549] on link "Submit One Time Payment" at bounding box center [397, 553] width 166 height 44
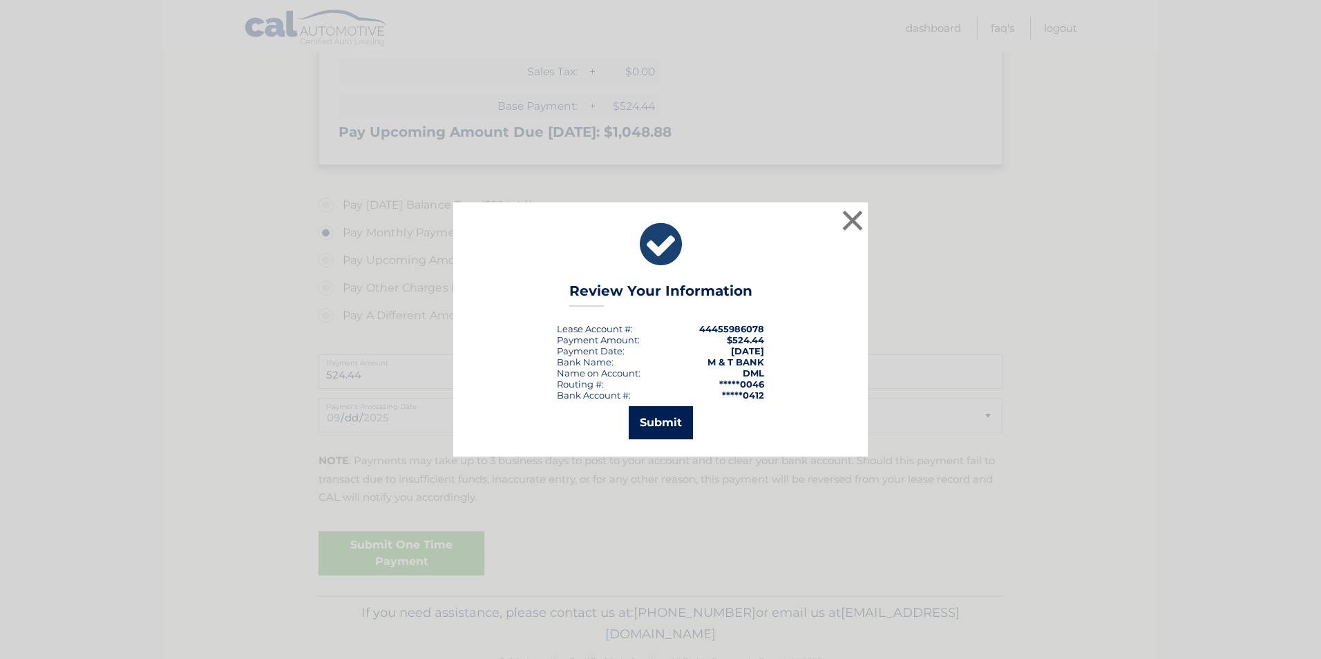
click at [654, 419] on button "Submit" at bounding box center [661, 422] width 64 height 33
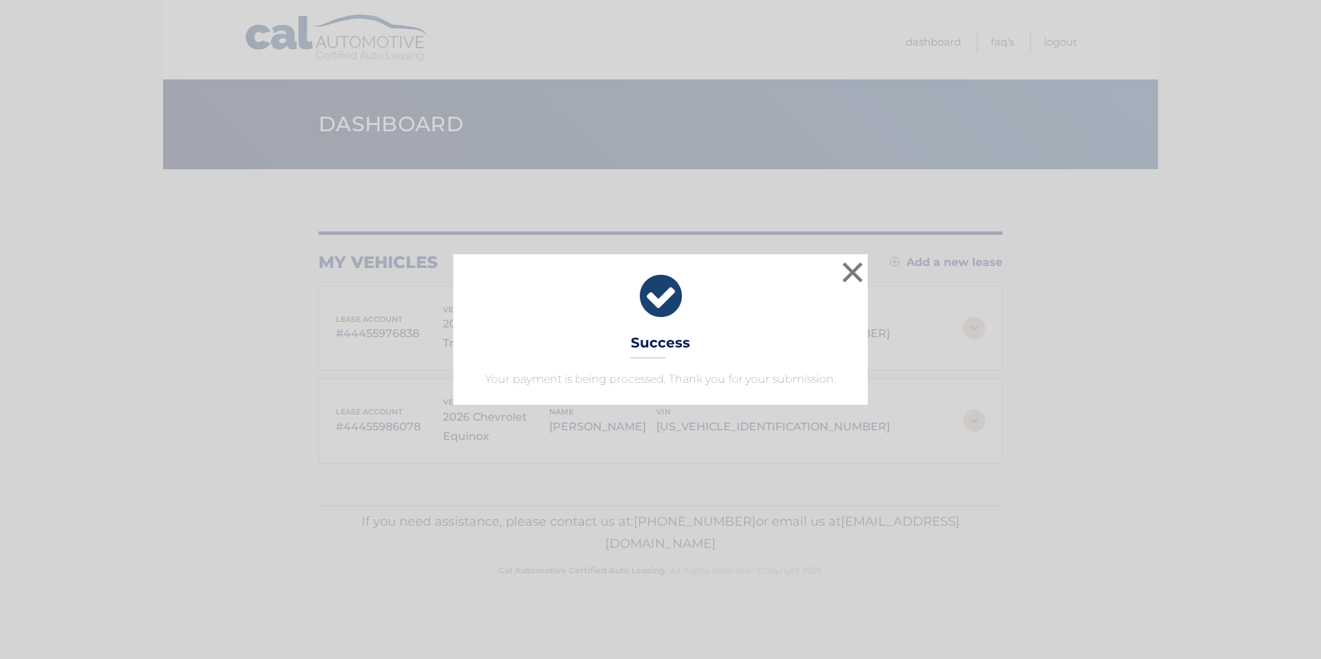
click at [1071, 86] on div "× Success Your payment is being processed. Thank you for your submission. Loadi…" at bounding box center [660, 329] width 1321 height 659
